Goal: Check status

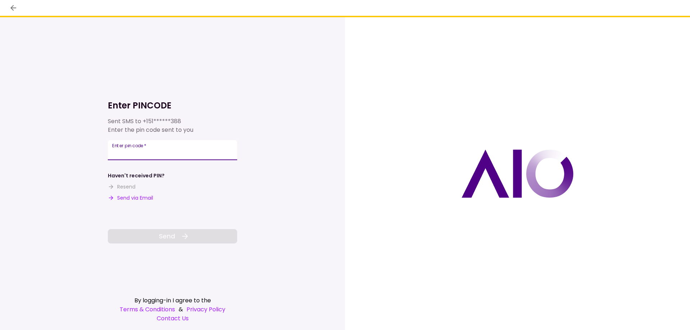
click at [150, 146] on input "Enter pin code   *" at bounding box center [172, 150] width 129 height 20
type input "******"
click at [178, 234] on button "Send" at bounding box center [172, 236] width 129 height 14
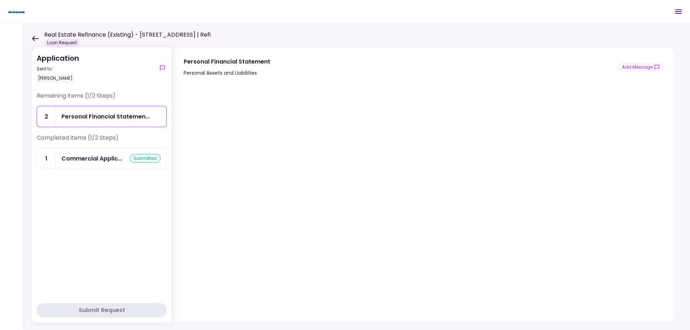
click at [22, 37] on div at bounding box center [11, 176] width 23 height 307
click at [37, 37] on icon at bounding box center [35, 38] width 7 height 5
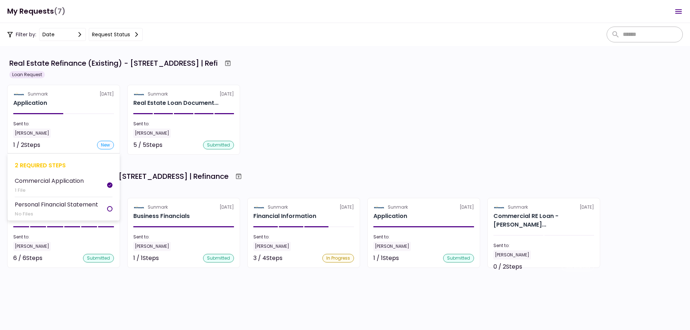
click at [91, 120] on section "Sunmark 15 Sep Application Sent to: Amanda Done 1 / 2 Steps new 2 required step…" at bounding box center [63, 120] width 113 height 70
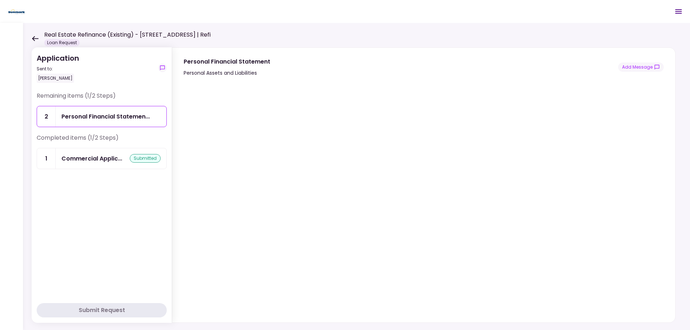
click at [32, 37] on icon at bounding box center [35, 38] width 7 height 5
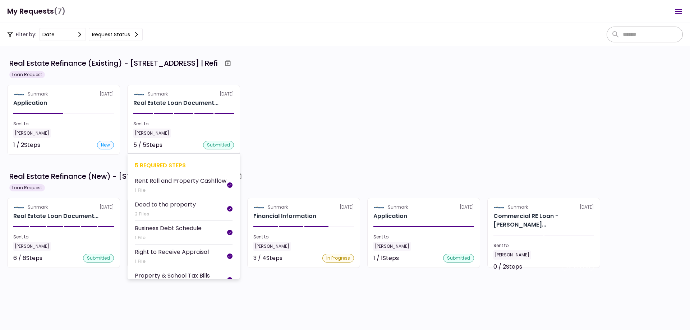
click at [188, 242] on div "1 File" at bounding box center [168, 237] width 67 height 7
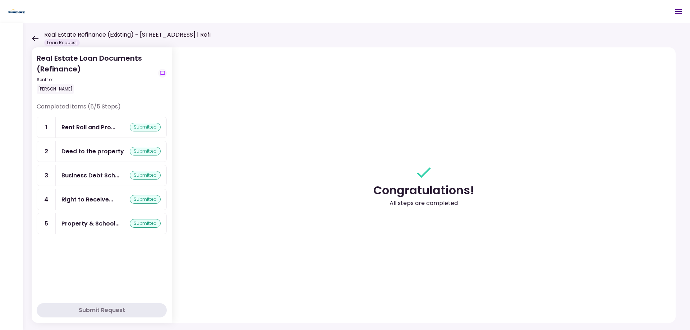
click at [83, 178] on div "Business Debt Sch..." at bounding box center [90, 175] width 58 height 9
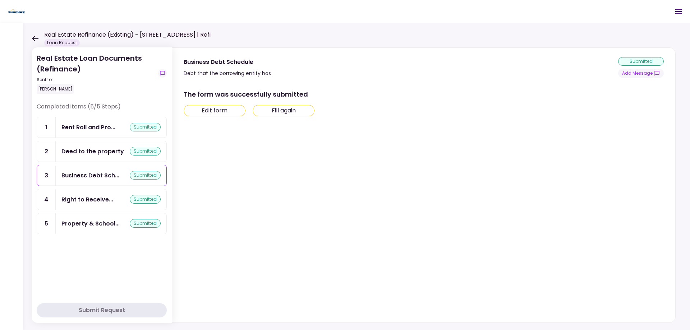
click at [234, 112] on button "Edit form" at bounding box center [215, 111] width 62 height 12
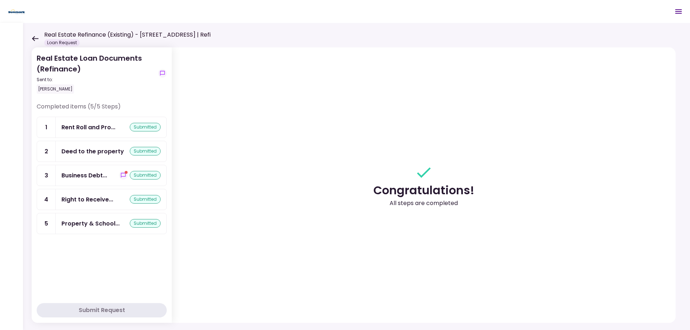
click at [39, 38] on div "Real Estate Refinance (Existing) - 5 Mission Street | Refi Loan Request" at bounding box center [121, 39] width 179 height 16
click at [37, 40] on icon at bounding box center [35, 38] width 7 height 5
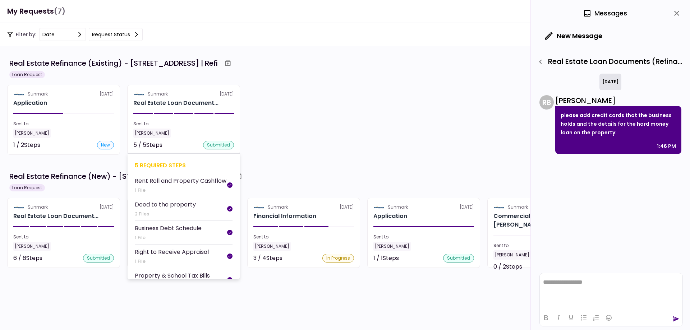
click at [199, 125] on div "Sent to:" at bounding box center [183, 124] width 101 height 6
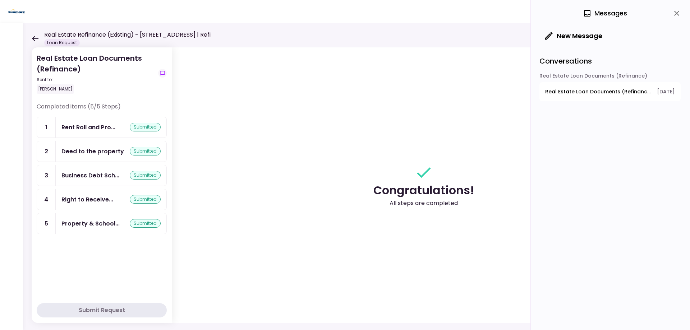
click at [124, 176] on div "Business Debt Sch... submitted" at bounding box center [110, 175] width 99 height 9
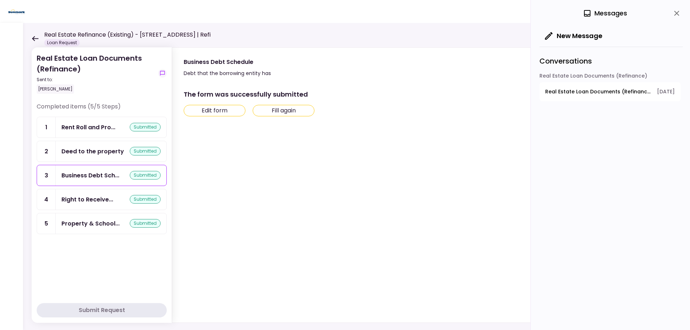
click at [221, 111] on button "Edit form" at bounding box center [215, 111] width 62 height 12
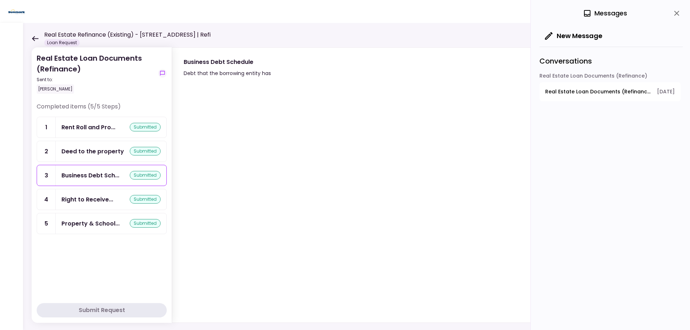
click at [678, 12] on icon "close" at bounding box center [676, 13] width 5 height 5
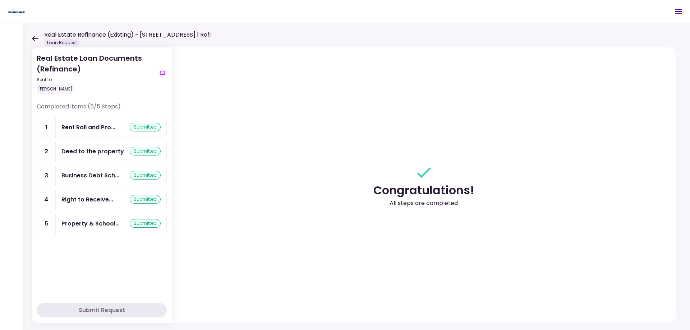
click at [99, 172] on div "Business Debt Sch..." at bounding box center [90, 175] width 58 height 9
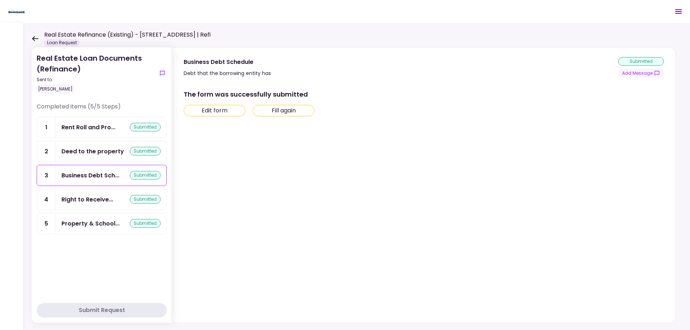
click at [239, 114] on button "Edit form" at bounding box center [215, 111] width 62 height 12
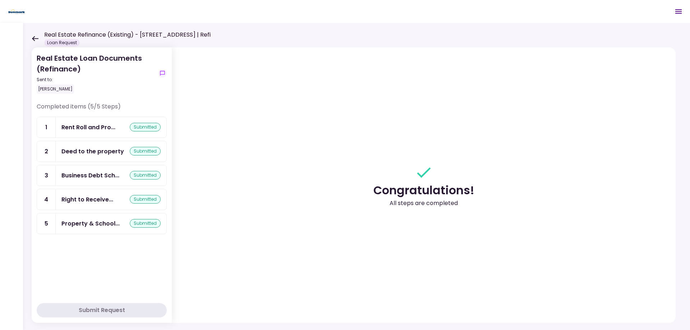
click at [39, 39] on div "Real Estate Refinance (Existing) - 5 Mission Street | Refi Loan Request" at bounding box center [121, 39] width 179 height 16
click at [36, 38] on icon at bounding box center [35, 38] width 6 height 5
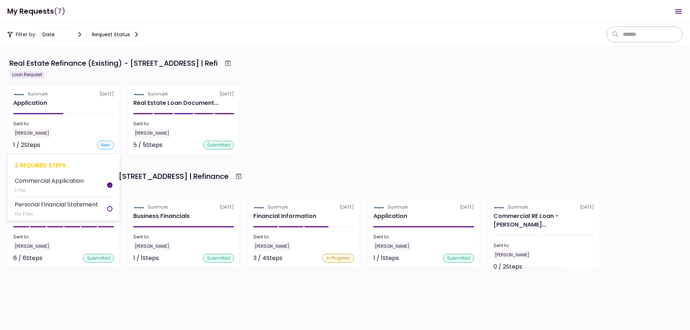
click at [74, 118] on section "Sunmark 15 Sep Application Sent to: Amanda Done 1 / 2 Steps new 2 required step…" at bounding box center [63, 120] width 113 height 70
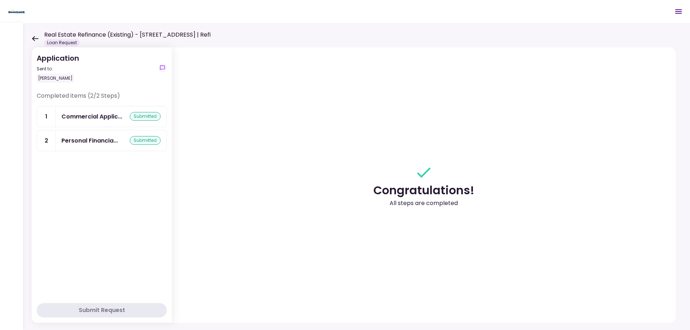
click at [36, 42] on div "Real Estate Refinance (Existing) - 5 Mission Street | Refi Loan Request" at bounding box center [121, 39] width 179 height 16
click at [33, 37] on icon at bounding box center [35, 38] width 6 height 5
click at [39, 38] on div "Real Estate Refinance (Existing) - 5 Mission Street | Refi Loan Request" at bounding box center [121, 39] width 179 height 16
click at [35, 38] on icon at bounding box center [35, 38] width 6 height 5
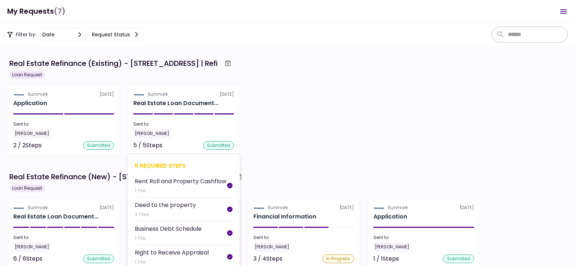
click at [177, 185] on div "Rent Roll and Property Cashflow" at bounding box center [181, 180] width 92 height 9
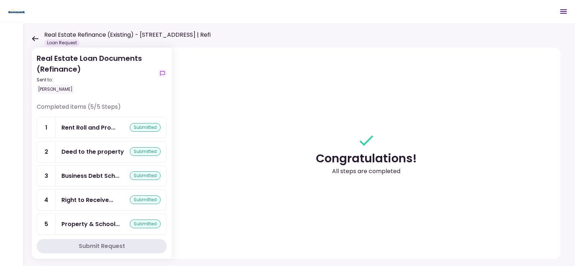
click at [99, 220] on div "Property & School..." at bounding box center [90, 223] width 58 height 9
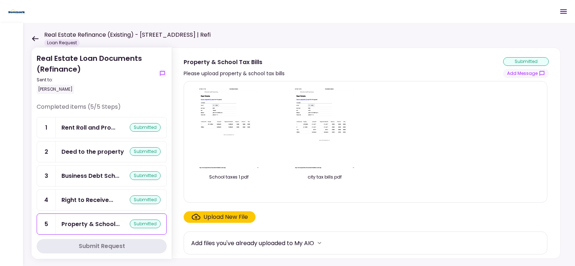
click at [245, 126] on img at bounding box center [229, 128] width 64 height 82
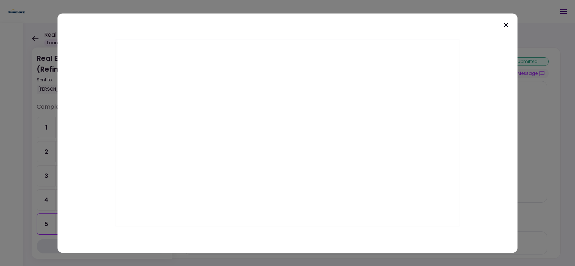
click at [504, 27] on icon at bounding box center [506, 24] width 9 height 9
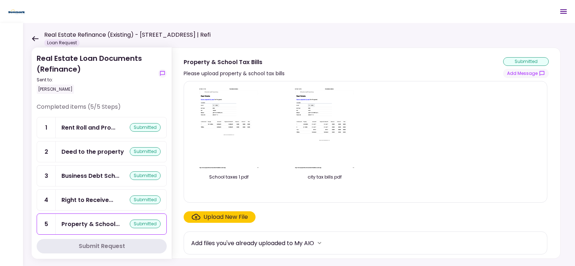
click at [312, 114] on img at bounding box center [325, 128] width 64 height 82
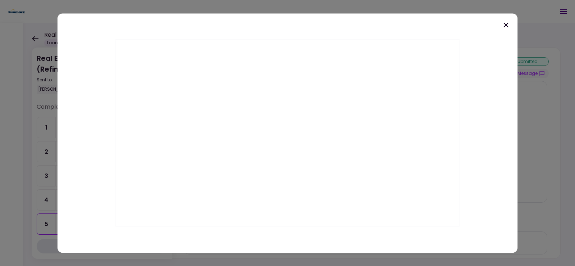
click at [506, 26] on icon at bounding box center [506, 24] width 5 height 5
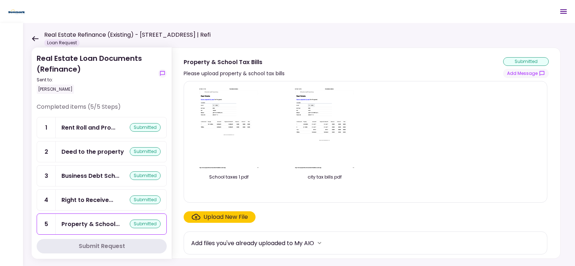
click at [318, 31] on div "Real Estate Loan Documents (Refinance) Sent to: Amanda Done Completed items (5/…" at bounding box center [299, 144] width 552 height 243
